Goal: Information Seeking & Learning: Learn about a topic

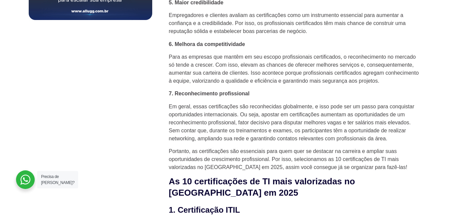
scroll to position [565, 0]
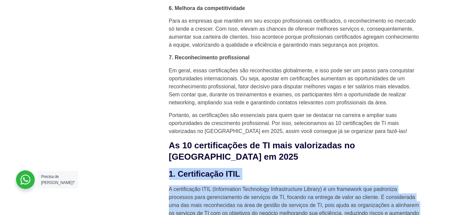
drag, startPoint x: 356, startPoint y: 138, endPoint x: 170, endPoint y: 161, distance: 186.8
copy div "5. Loremipsumdo SITA C adipiscingel SEDD (Eiusmodtemp Incididunt Utlaboreetdolo…"
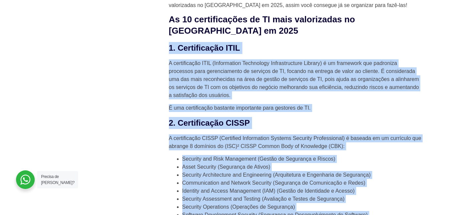
scroll to position [691, 0]
copy div "5. Loremipsumdo SITA C adipiscingel SEDD (Eiusmodtemp Incididunt Utlaboreetdolo…"
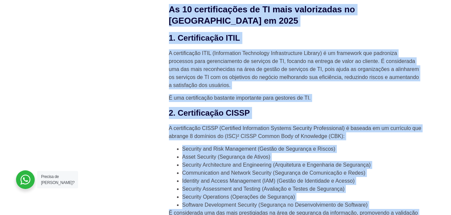
scroll to position [632, 0]
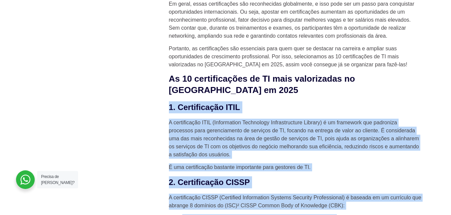
drag, startPoint x: 355, startPoint y: 118, endPoint x: 168, endPoint y: 94, distance: 188.4
copy div "5. Loremipsumdo SITA C adipiscingel SEDD (Eiusmodtemp Incididunt Utlaboreetdolo…"
click at [331, 147] on p "A certificação ITIL (Information Technology Infrastructure Library) é um framew…" at bounding box center [296, 139] width 254 height 40
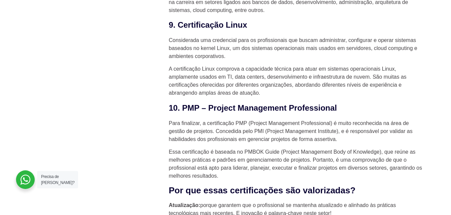
scroll to position [1440, 0]
drag, startPoint x: 220, startPoint y: 162, endPoint x: 218, endPoint y: 159, distance: 3.7
drag, startPoint x: 218, startPoint y: 159, endPoint x: 221, endPoint y: 163, distance: 5.2
click at [221, 163] on p "Essa certificação é baseada no PMBOK Guide (Project Management Body of Knowledg…" at bounding box center [296, 164] width 254 height 32
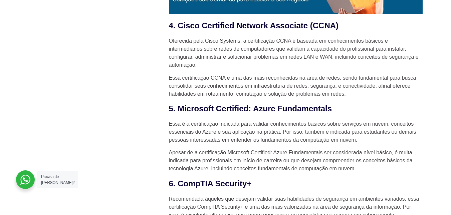
scroll to position [1071, 0]
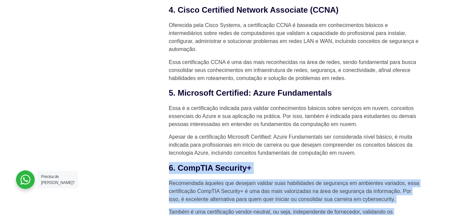
drag, startPoint x: 220, startPoint y: 163, endPoint x: 165, endPoint y: 159, distance: 54.2
click at [165, 159] on div "10 certificações de TI mais valorizadas em 2025 Em um ambiente competitivo e em…" at bounding box center [295, 48] width 260 height 1829
copy div "6. LoreMIP Dolorsit+ Ametconsect adipisc eli seddoei tempori utla etdoloremag a…"
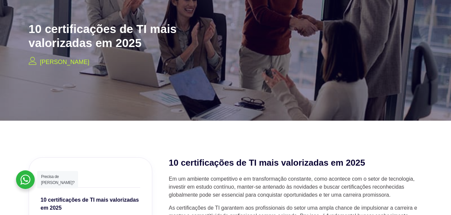
scroll to position [0, 0]
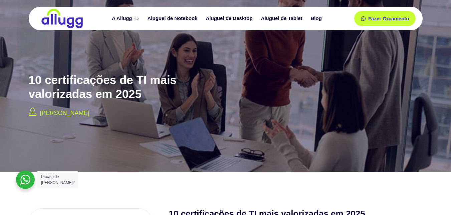
click at [373, 48] on div at bounding box center [225, 83] width 451 height 178
